Goal: Transaction & Acquisition: Purchase product/service

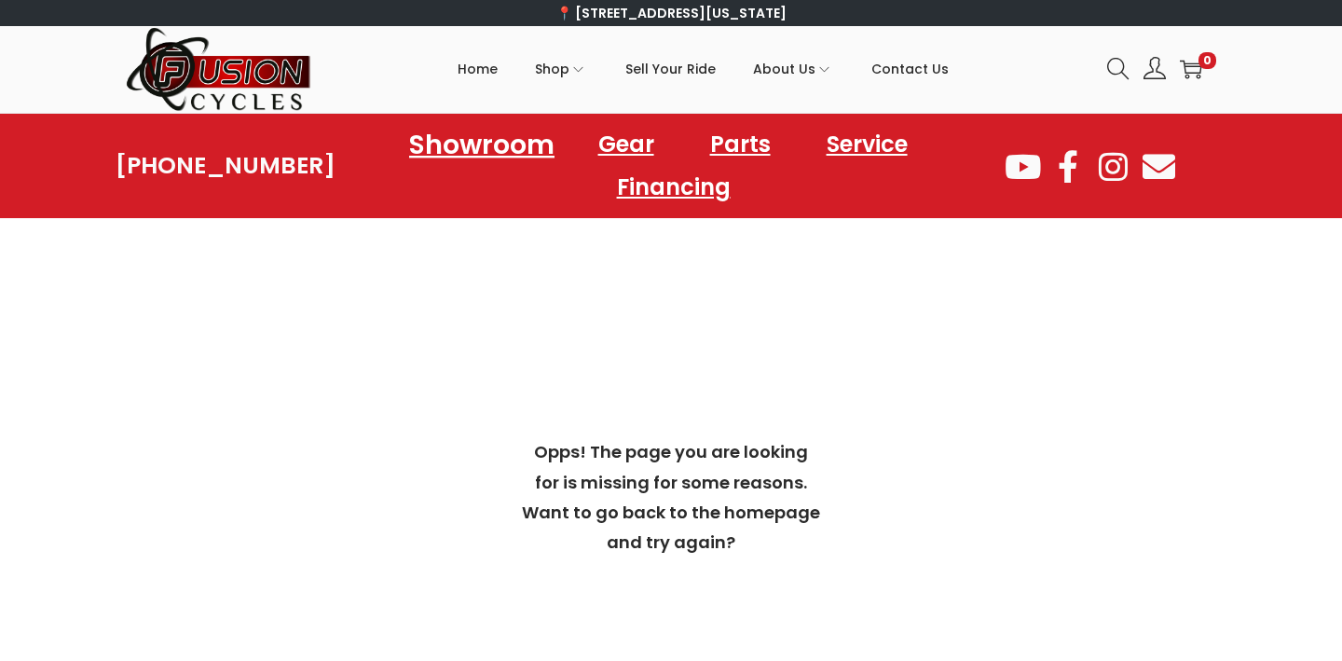
click at [490, 145] on link "Showroom" at bounding box center [482, 143] width 190 height 51
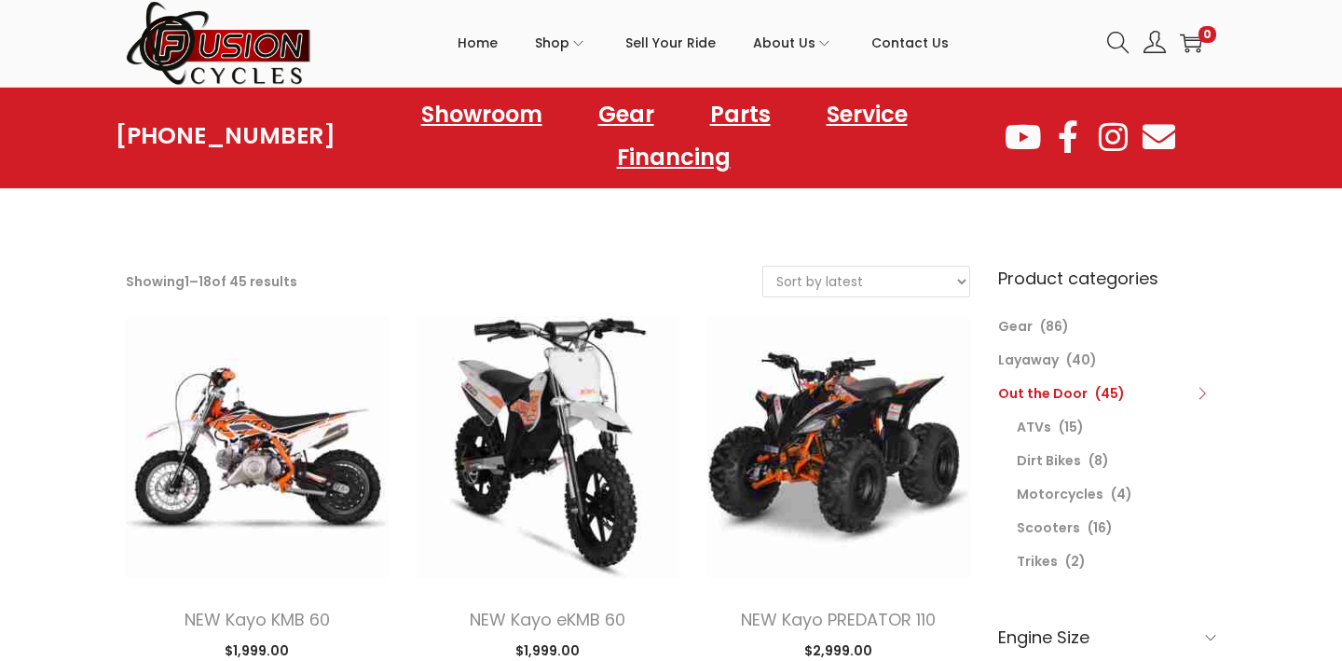
scroll to position [55, 0]
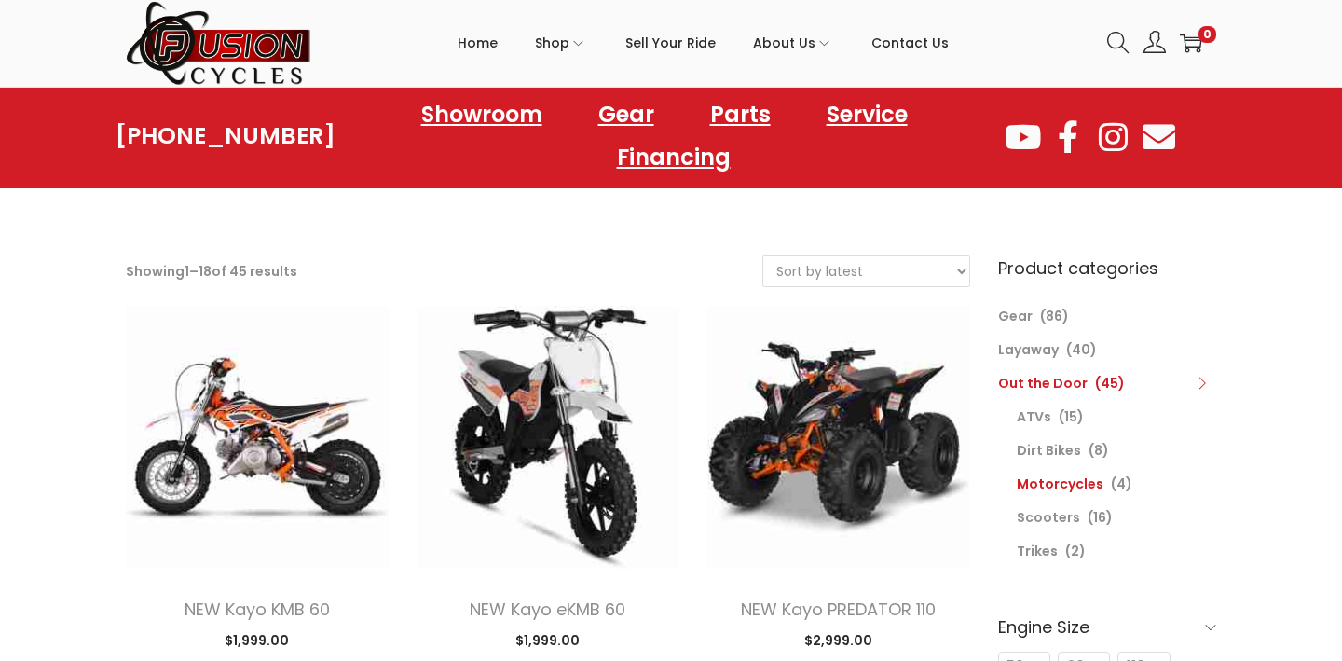
click at [1032, 485] on link "Motorcycles" at bounding box center [1060, 483] width 87 height 19
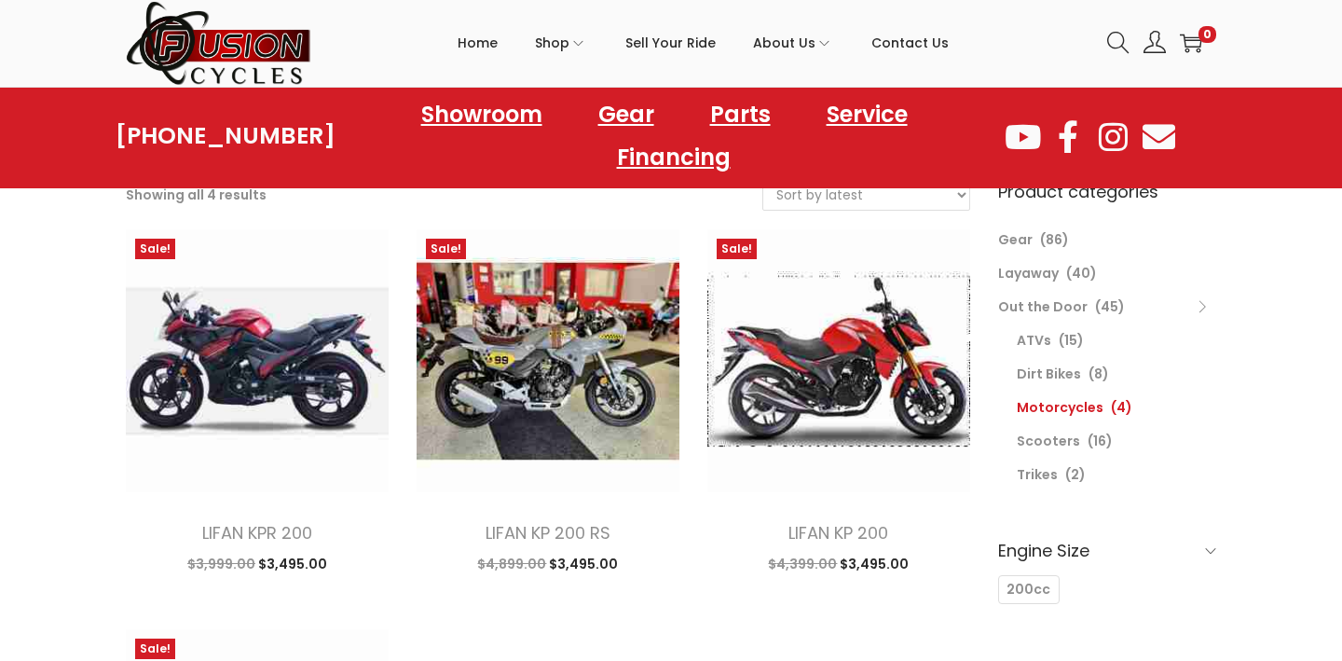
scroll to position [134, 0]
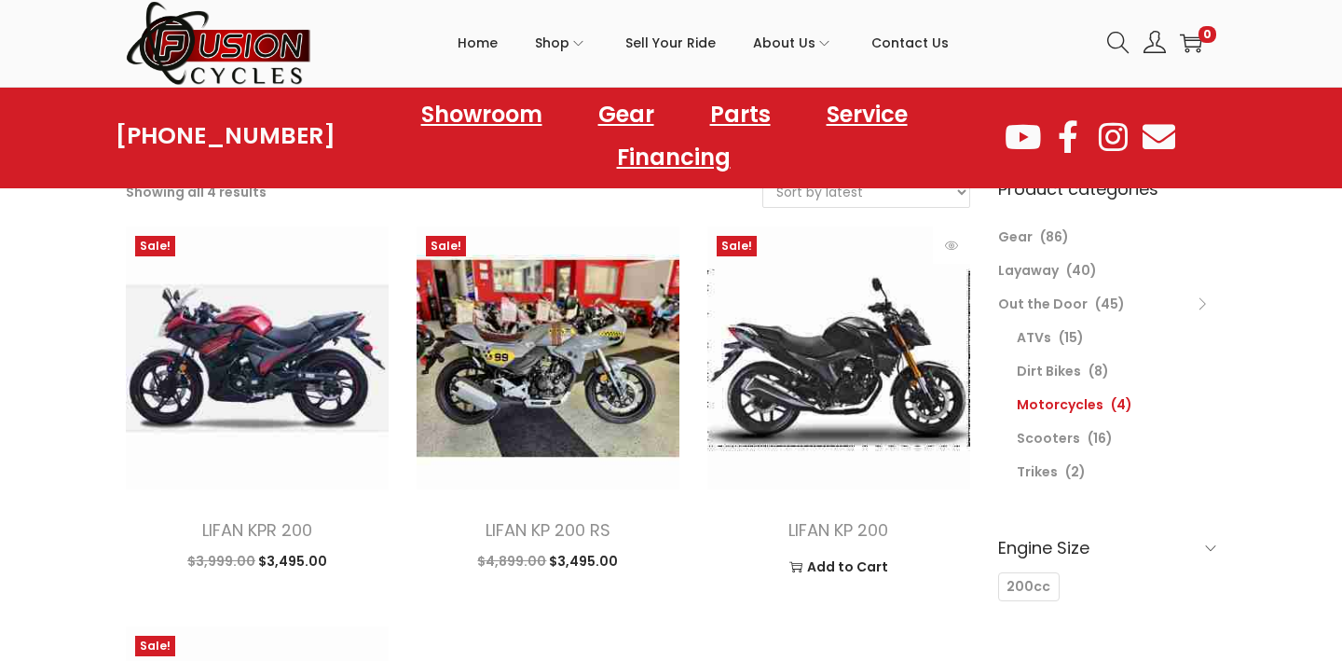
click at [866, 396] on img at bounding box center [838, 357] width 263 height 263
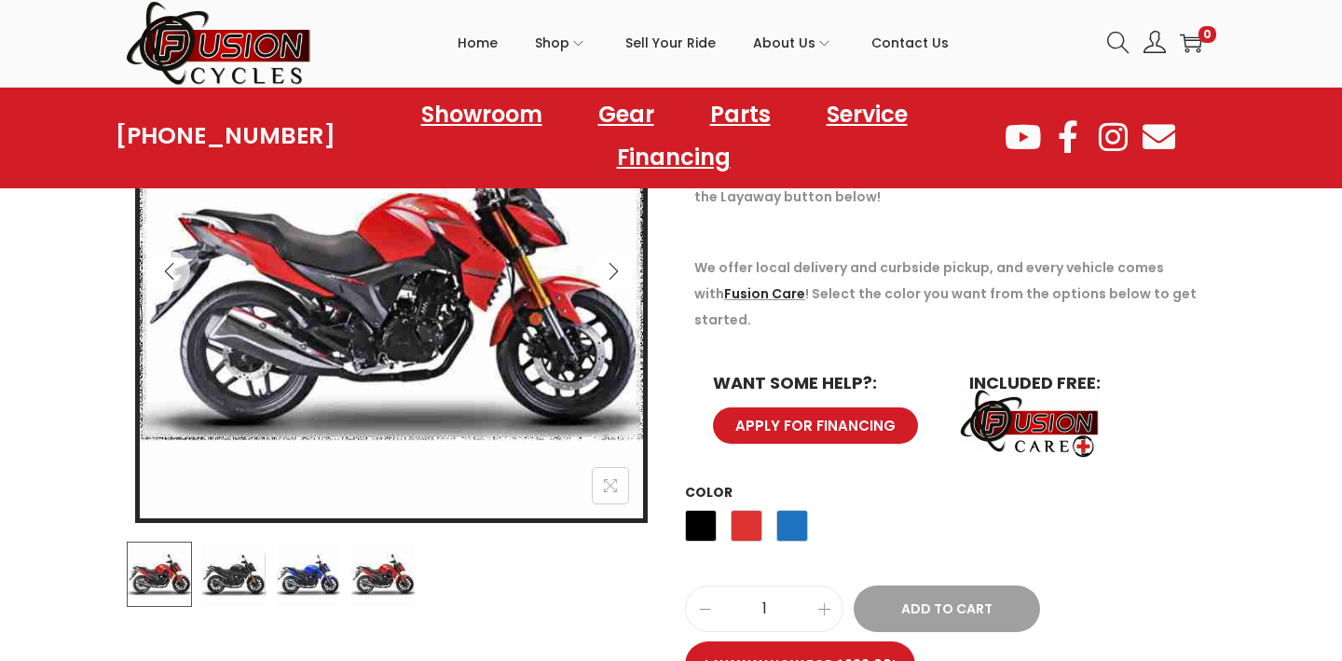
scroll to position [376, 0]
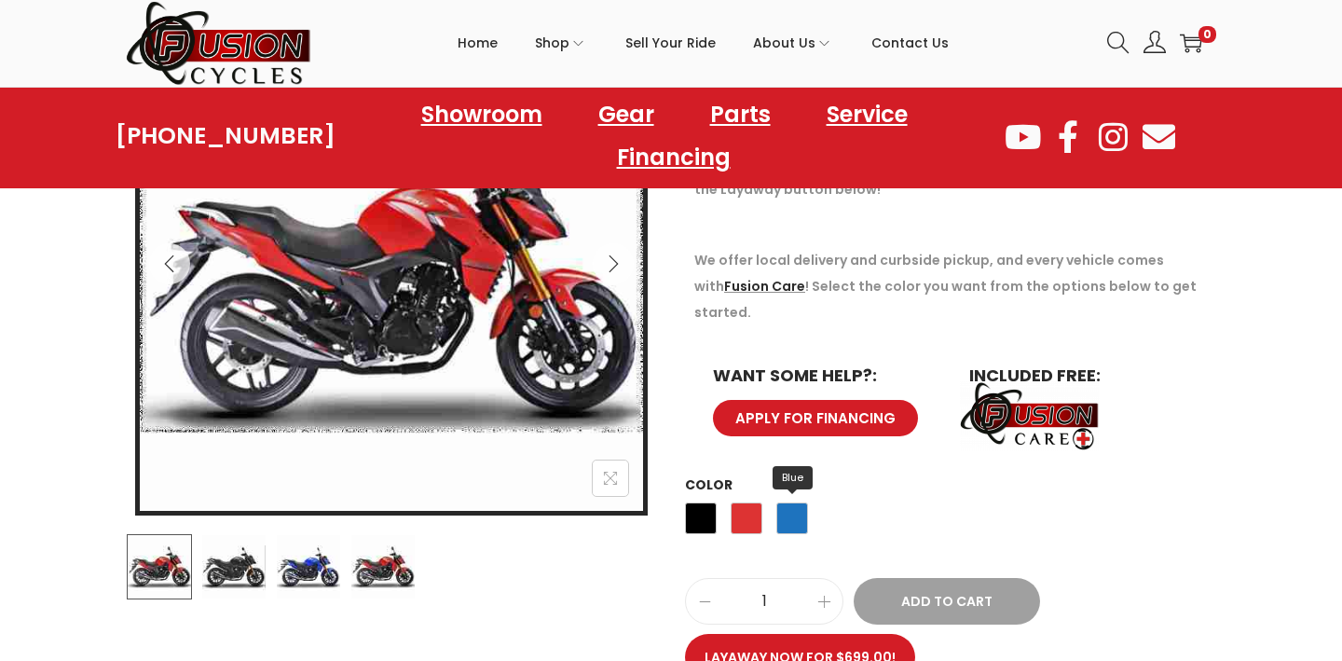
click at [797, 502] on span "Blue" at bounding box center [792, 518] width 32 height 32
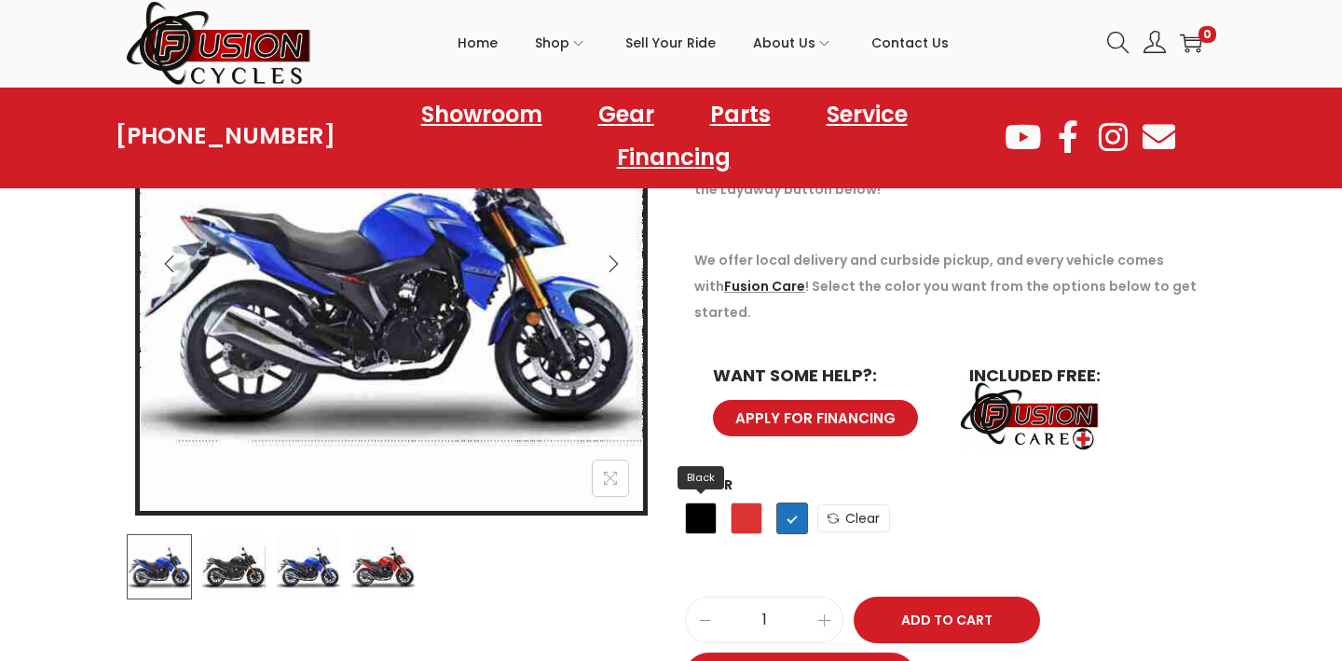
click at [705, 502] on span "Black" at bounding box center [701, 518] width 32 height 32
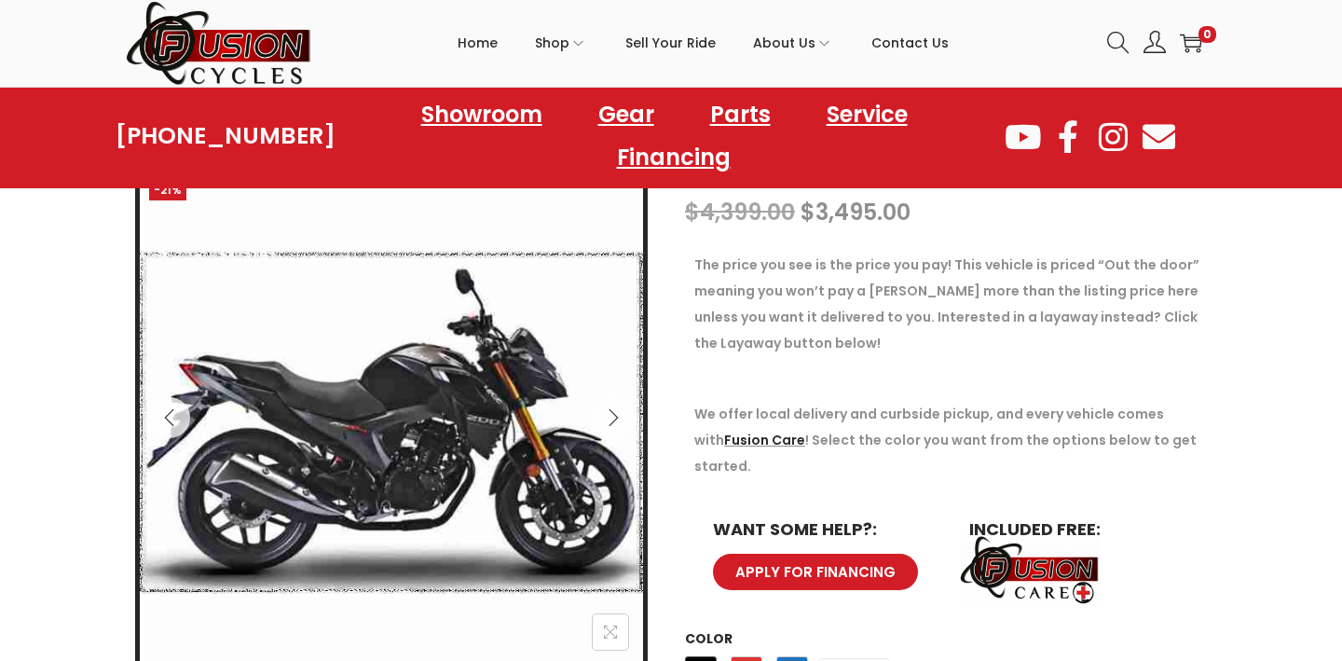
scroll to position [249, 0]
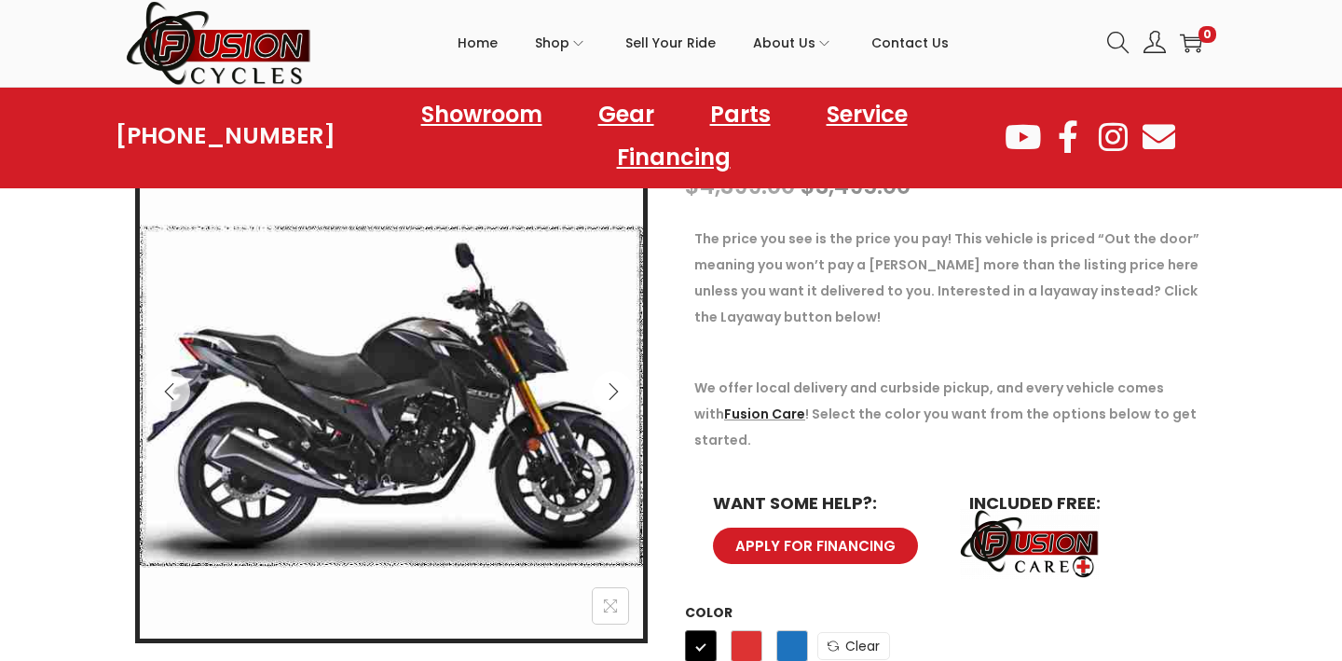
click at [611, 387] on icon "Next" at bounding box center [613, 391] width 19 height 19
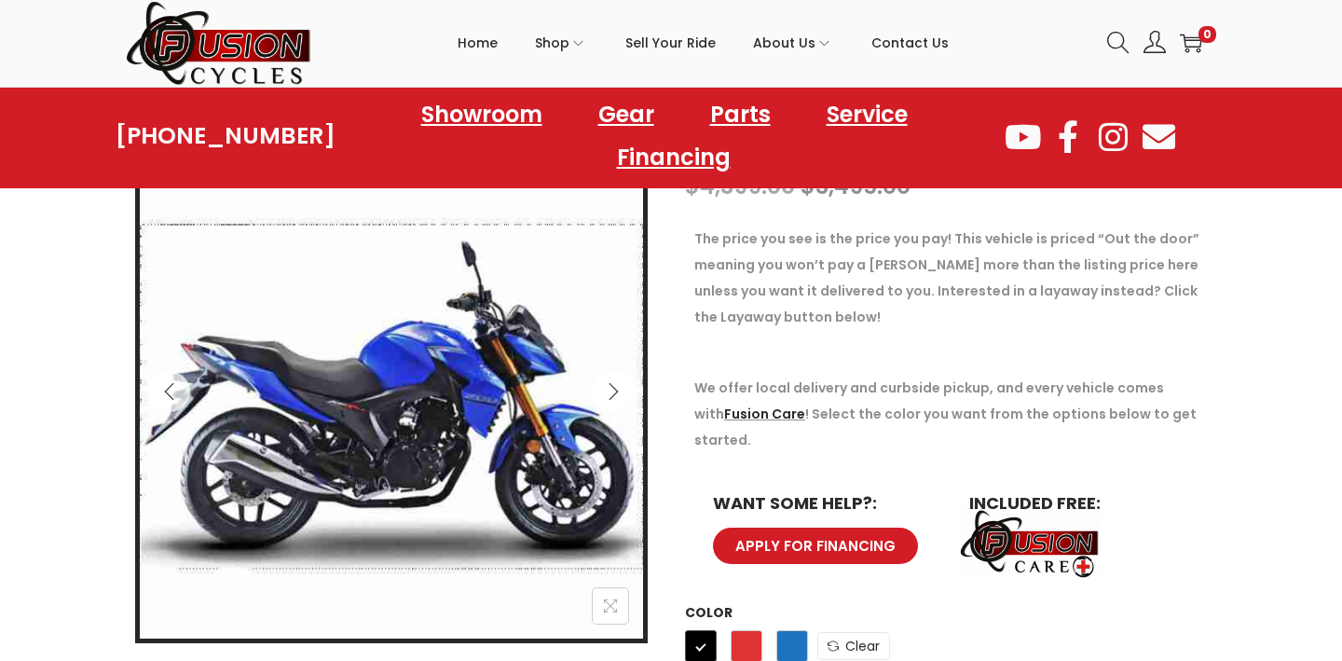
click at [611, 387] on icon "Next" at bounding box center [613, 391] width 19 height 19
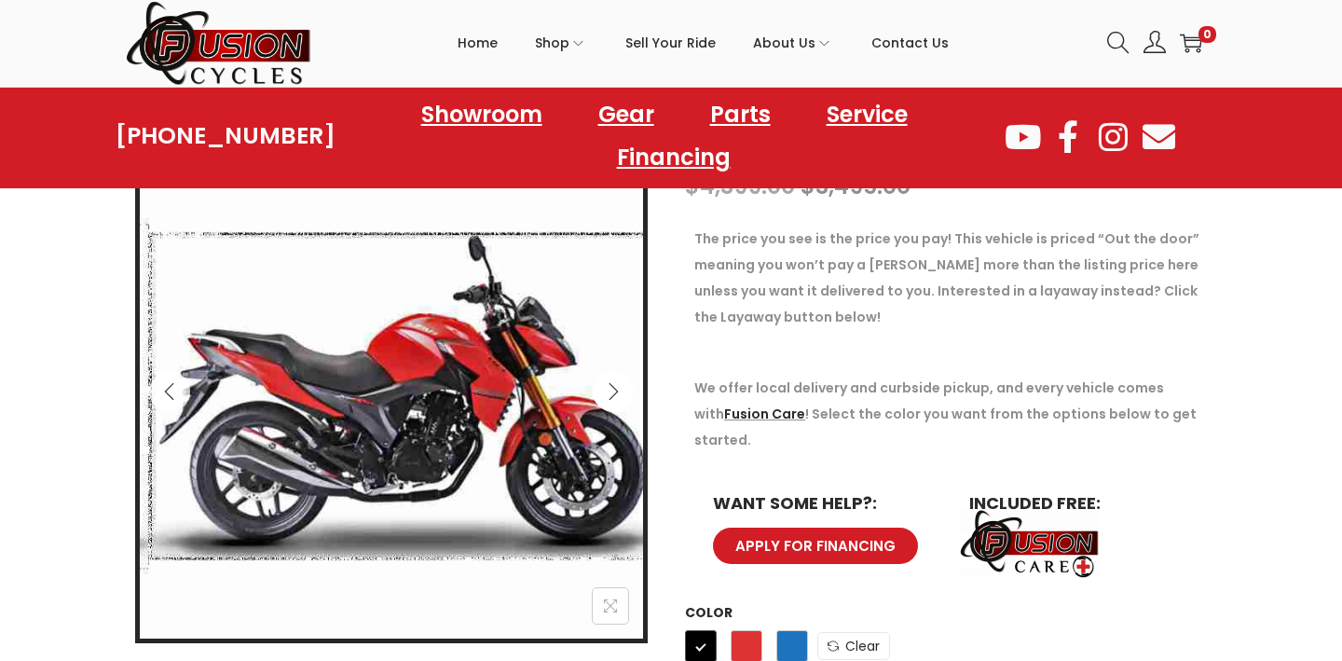
click at [611, 387] on icon "Next" at bounding box center [613, 391] width 19 height 19
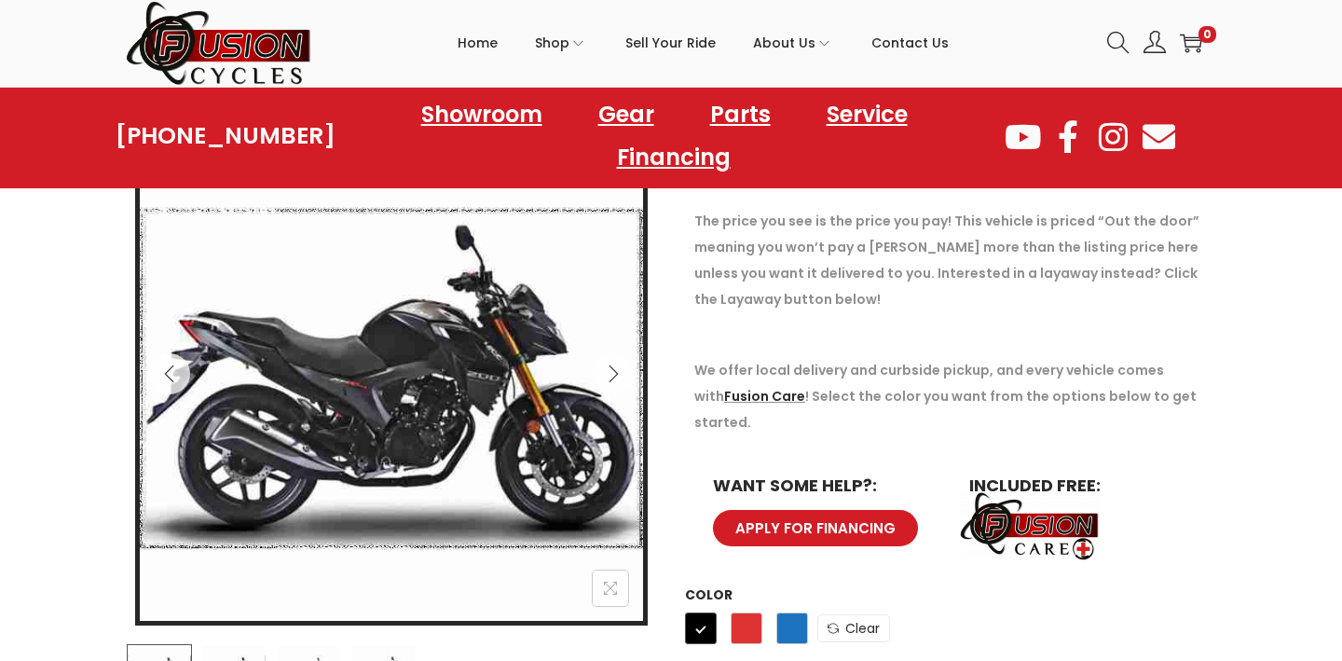
scroll to position [267, 0]
